Goal: Check status: Check status

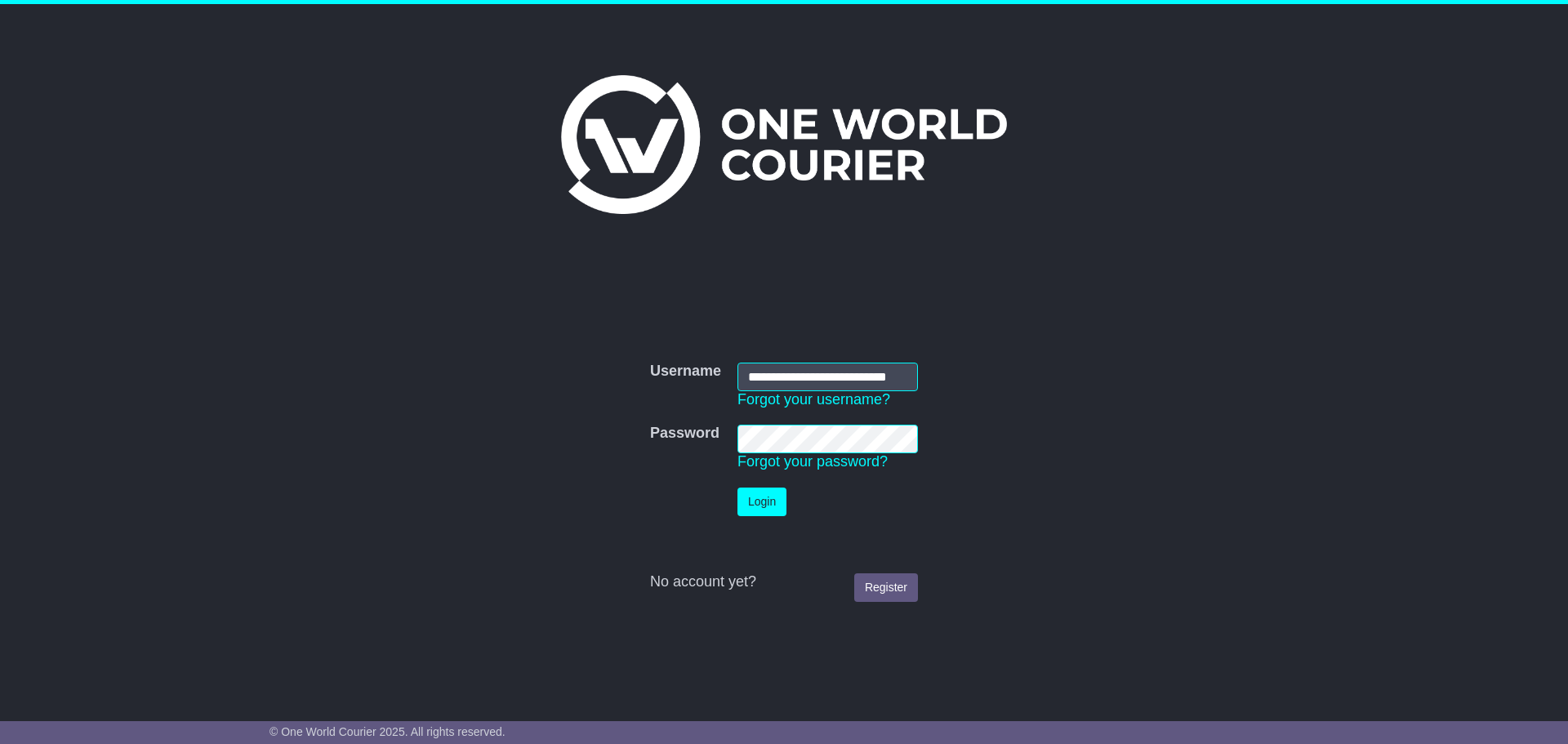
click at [748, 496] on button "Login" at bounding box center [761, 502] width 49 height 29
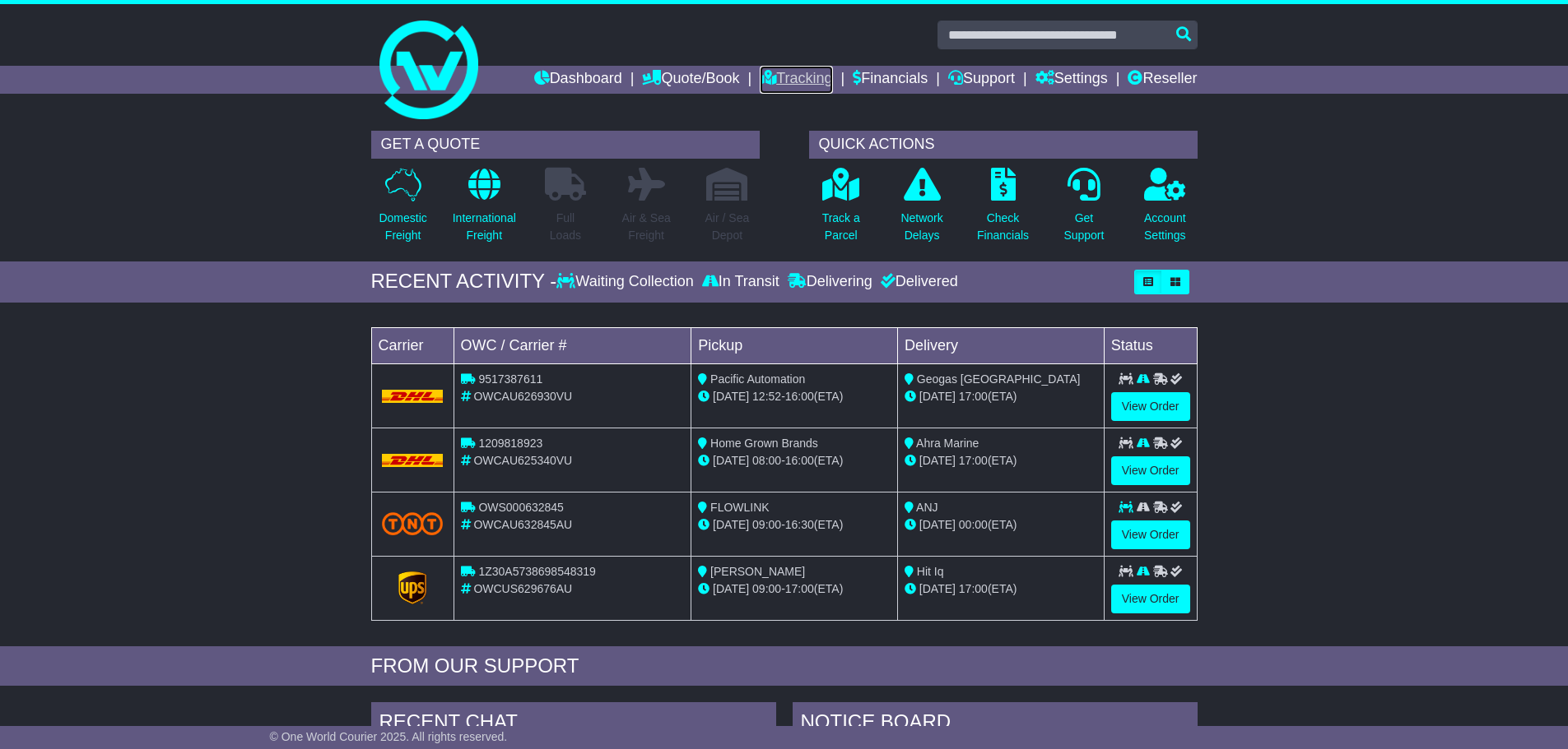
click at [808, 76] on link "Tracking" at bounding box center [795, 80] width 72 height 28
click at [779, 76] on link "Tracking" at bounding box center [795, 80] width 72 height 28
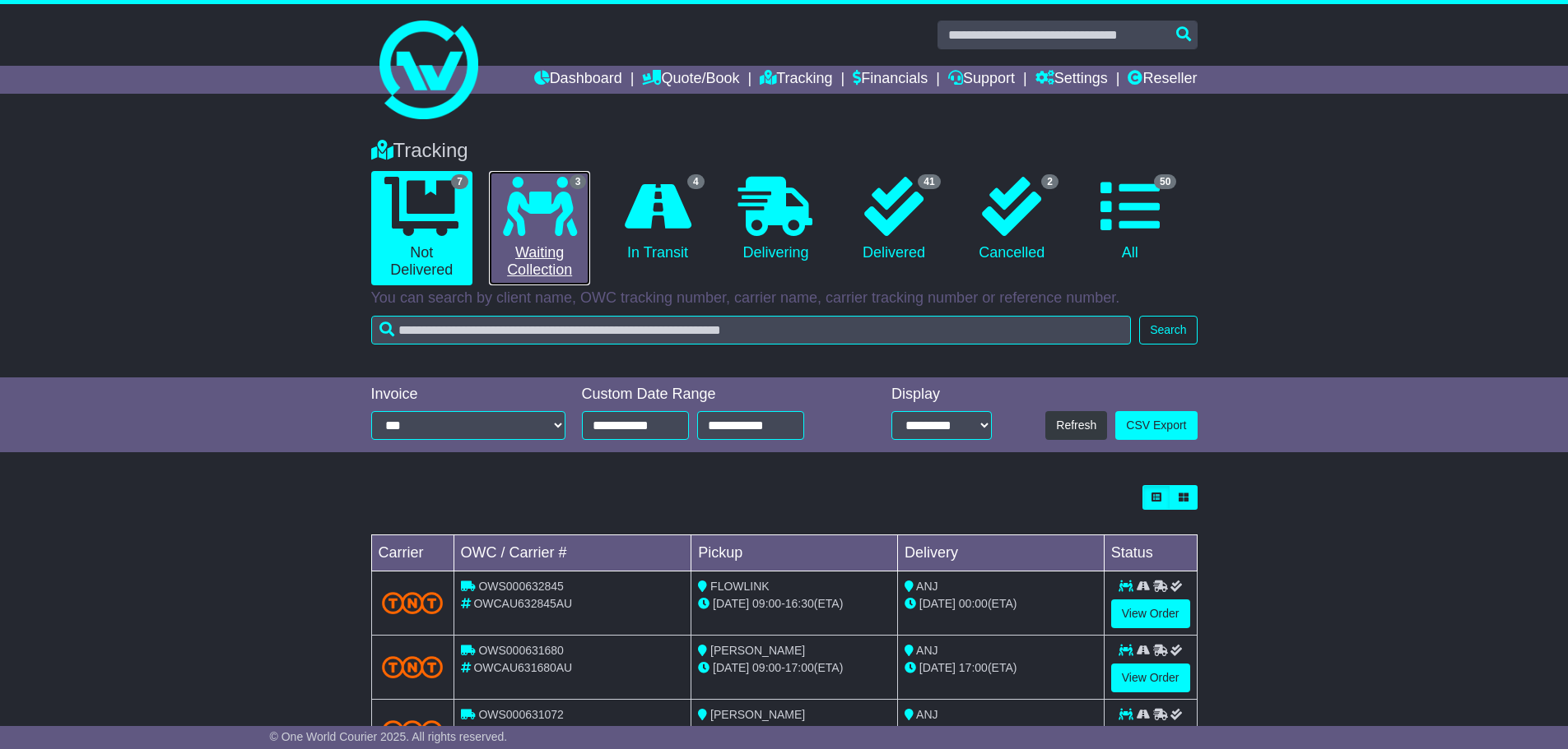
click at [550, 266] on link "3 Waiting Collection" at bounding box center [540, 228] width 101 height 114
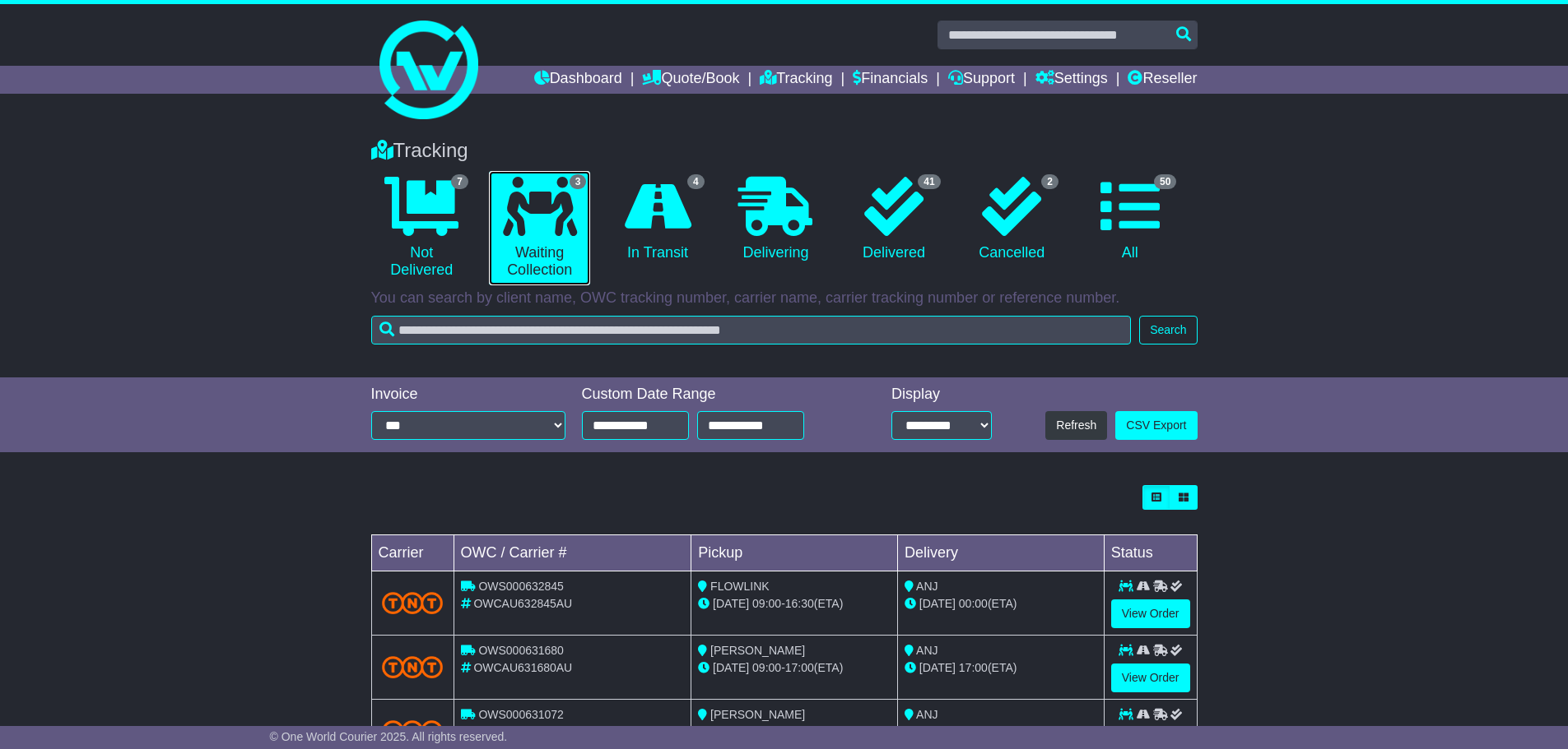
scroll to position [73, 0]
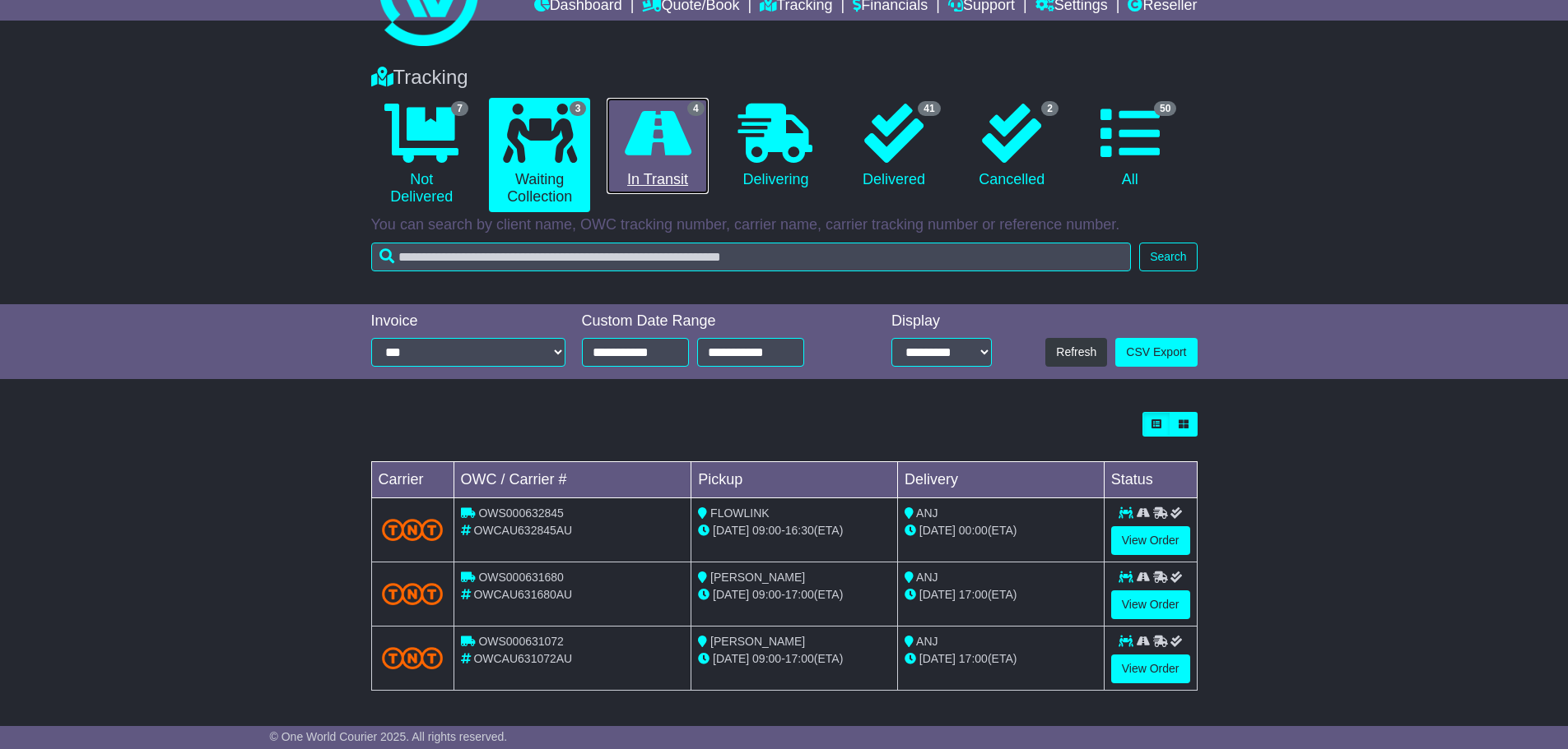
click at [634, 131] on icon at bounding box center [658, 133] width 67 height 59
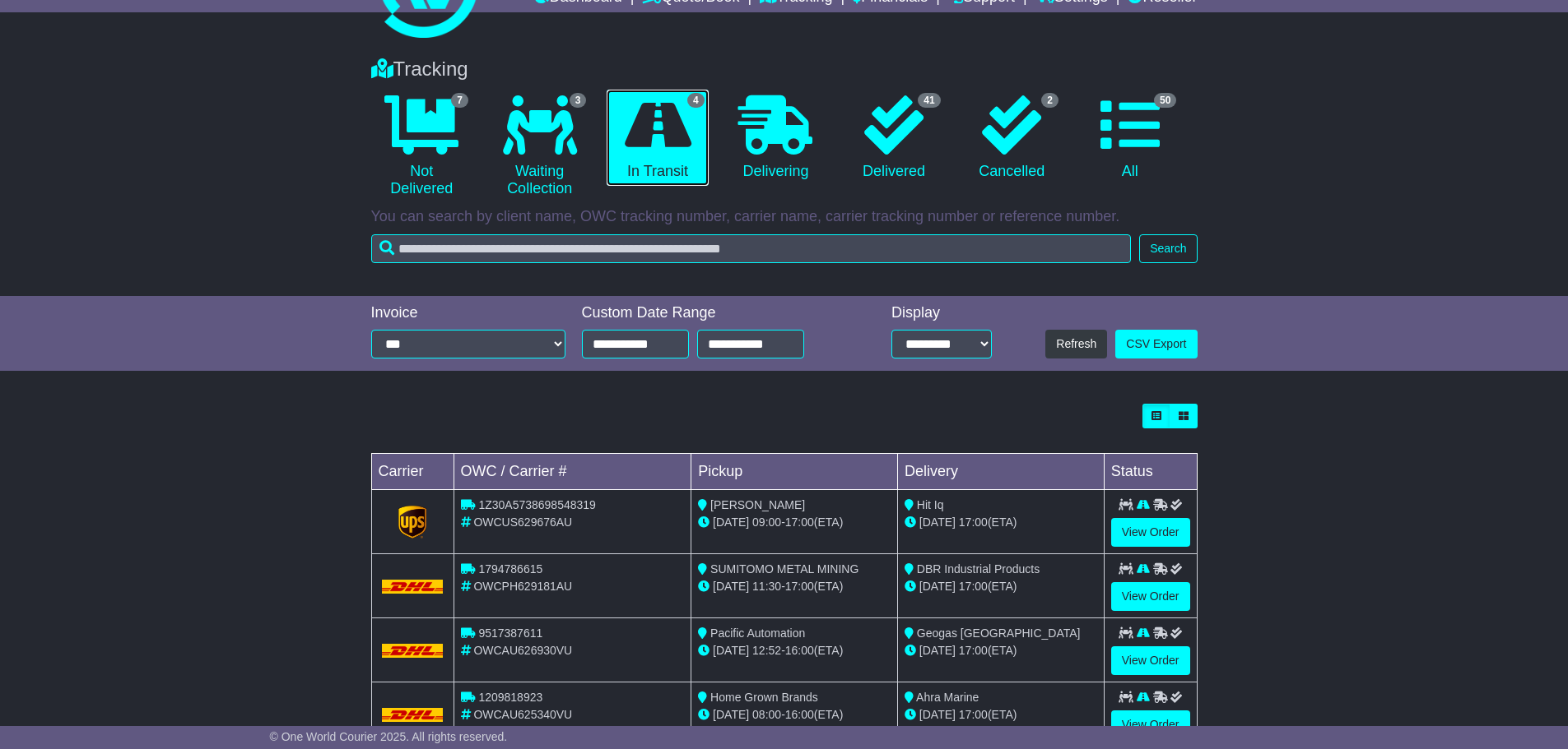
scroll to position [82, 0]
click at [1138, 524] on link "View Order" at bounding box center [1150, 532] width 79 height 29
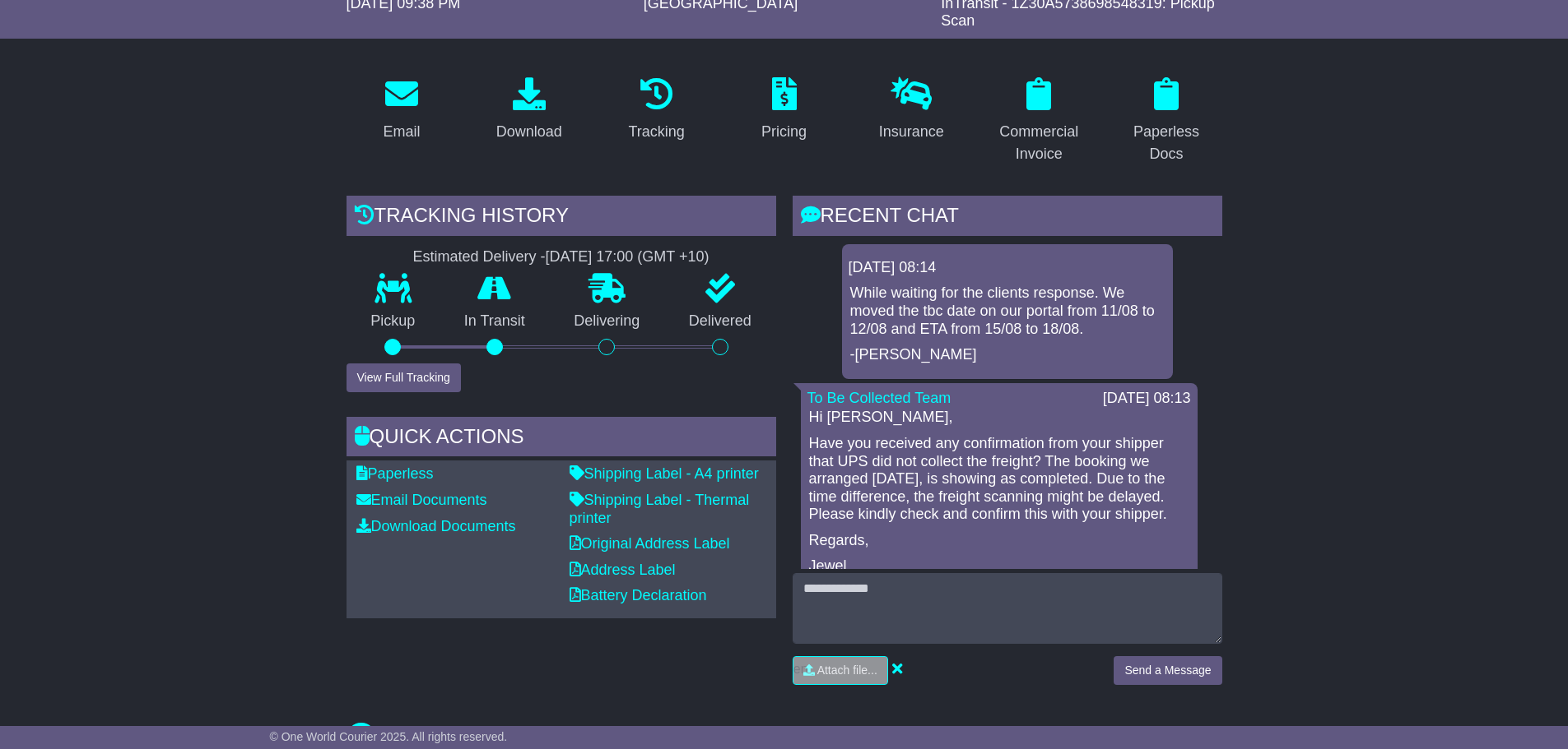
scroll to position [247, 0]
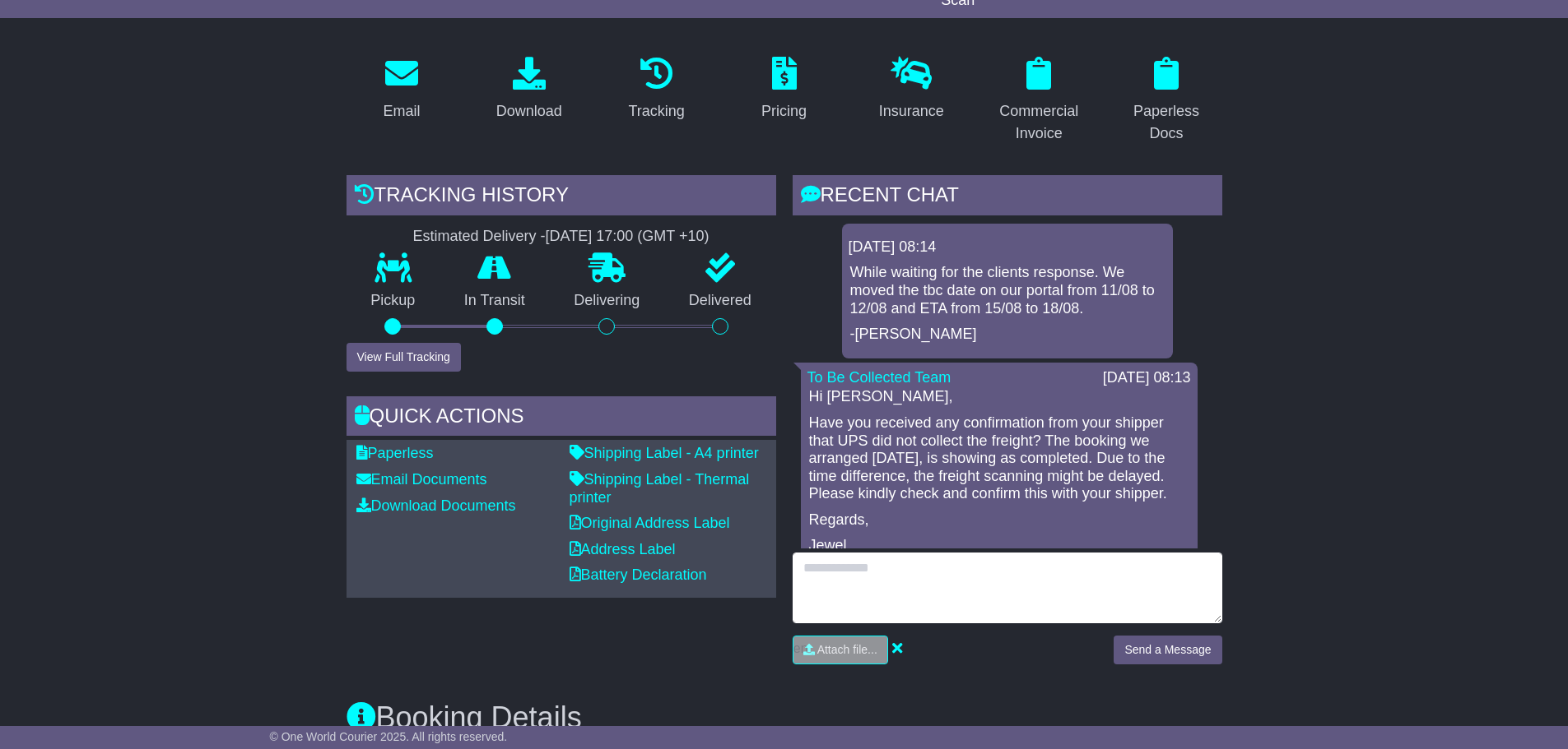
click at [927, 580] on textarea at bounding box center [1007, 588] width 430 height 71
type textarea "**********"
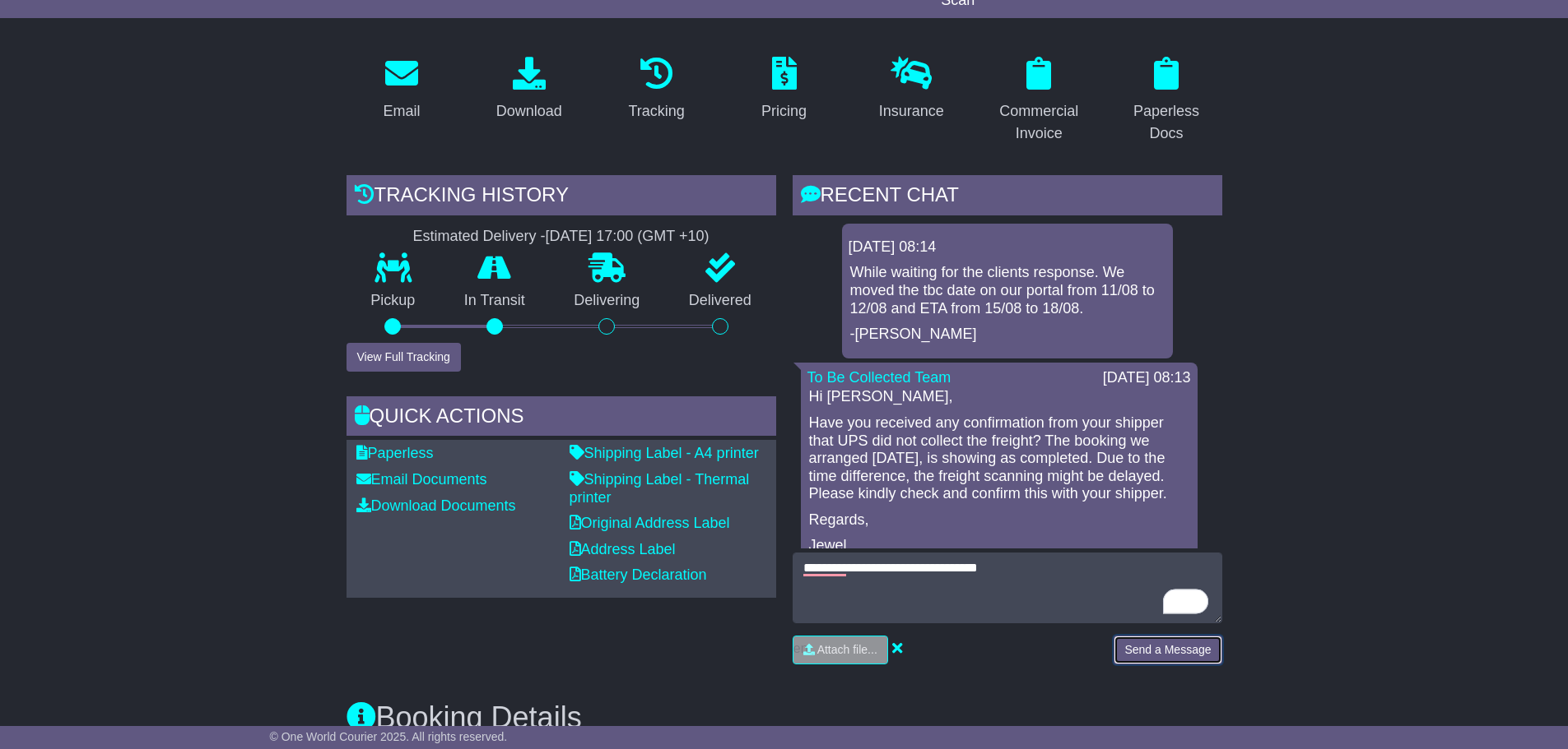
click at [1153, 650] on button "Send a Message" at bounding box center [1167, 650] width 108 height 29
